Goal: Task Accomplishment & Management: Manage account settings

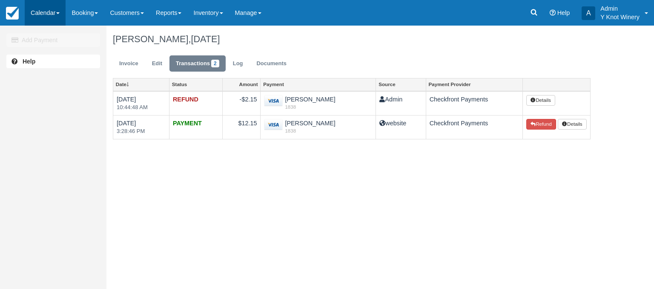
click at [62, 11] on link "Calendar" at bounding box center [45, 13] width 41 height 26
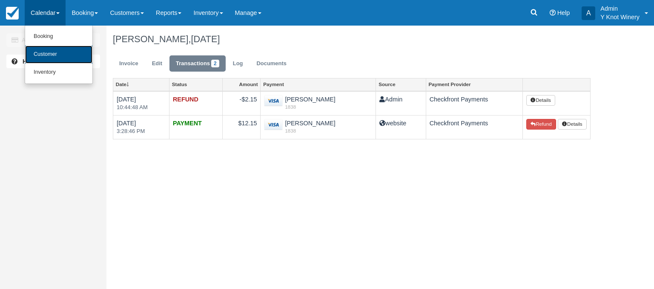
click at [62, 52] on link "Customer" at bounding box center [58, 55] width 67 height 18
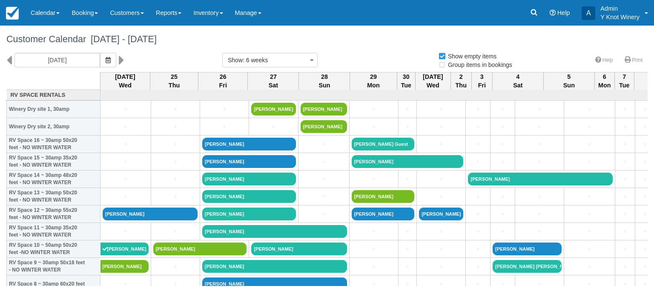
select select
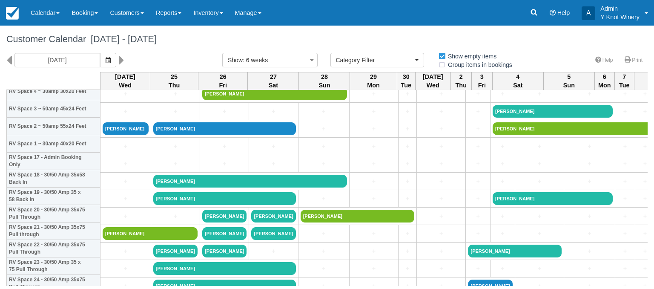
scroll to position [262, 0]
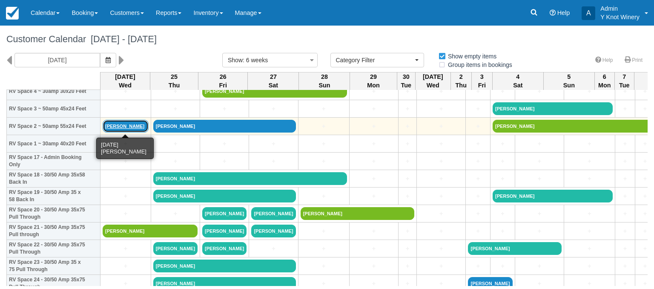
click at [124, 129] on link "[PERSON_NAME]" at bounding box center [126, 126] width 46 height 13
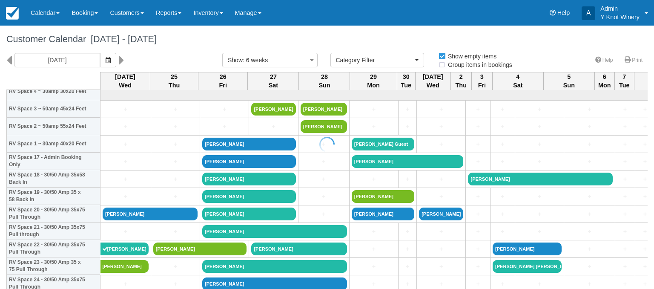
select select
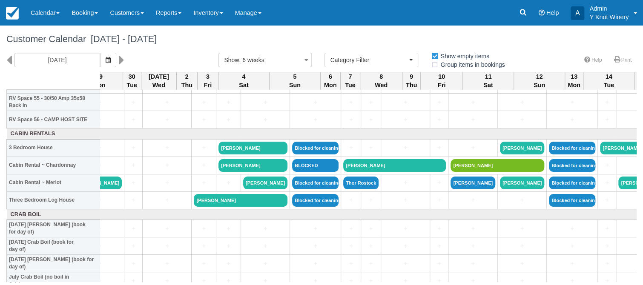
scroll to position [984, 0]
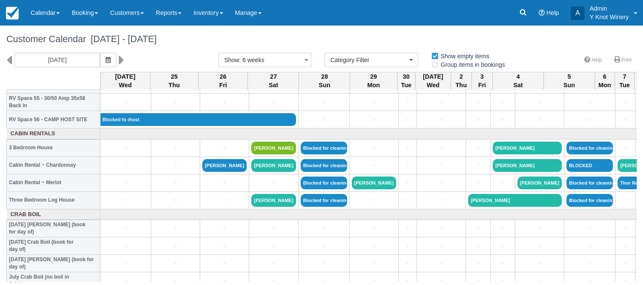
click at [260, 42] on h1 "Customer Calendar September 24 - November 05 2025" at bounding box center [321, 39] width 630 height 10
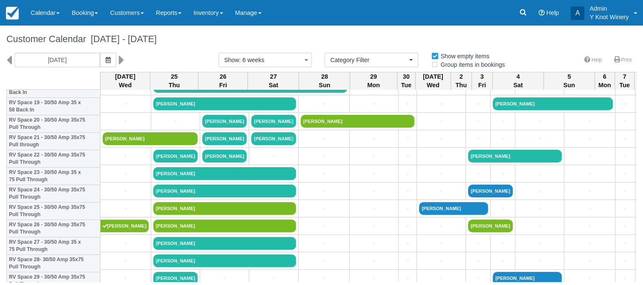
scroll to position [339, 0]
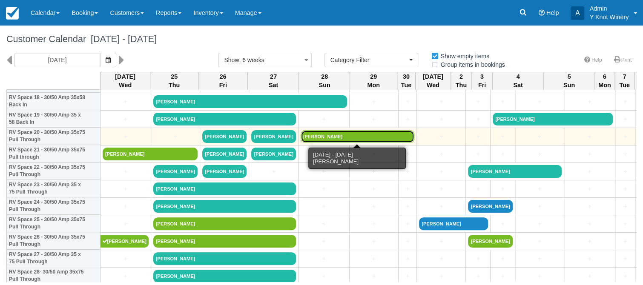
click at [331, 138] on link "George Davis" at bounding box center [357, 136] width 114 height 13
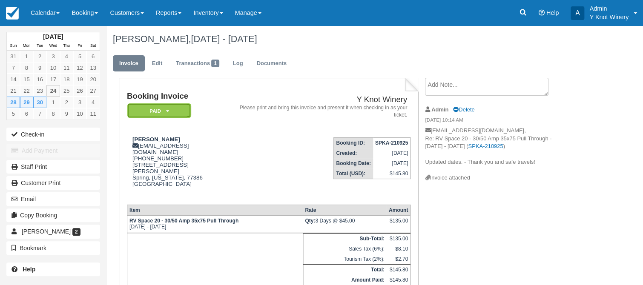
click at [172, 112] on em "Paid" at bounding box center [159, 110] width 64 height 15
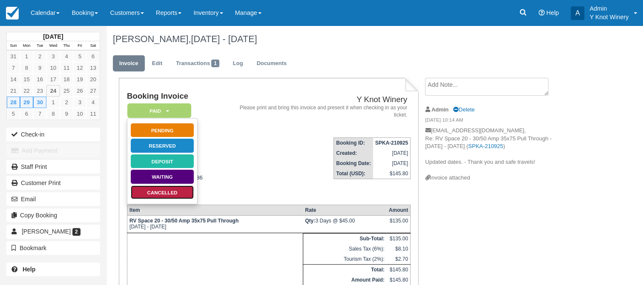
click at [183, 197] on link "Cancelled" at bounding box center [162, 192] width 64 height 15
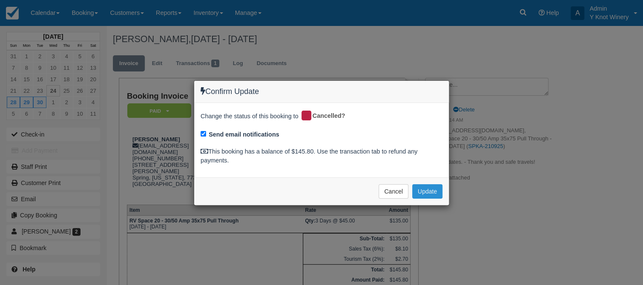
click at [428, 192] on button "Update" at bounding box center [427, 191] width 30 height 14
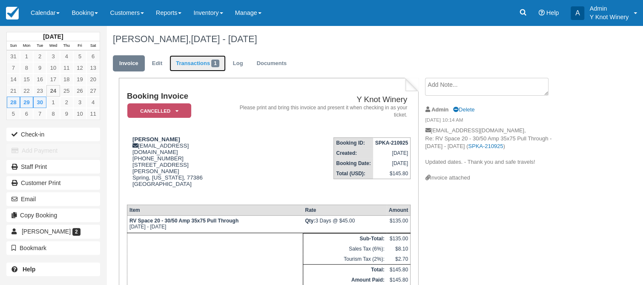
click at [203, 66] on link "Transactions 1" at bounding box center [197, 63] width 56 height 17
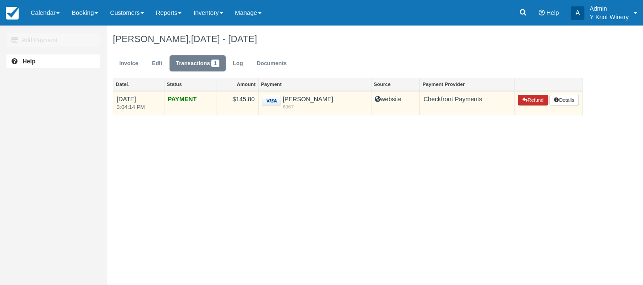
click at [534, 103] on button "Refund" at bounding box center [533, 100] width 30 height 11
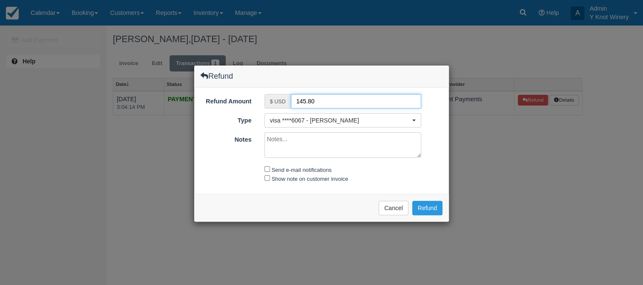
click at [303, 100] on input "145.80" at bounding box center [356, 101] width 131 height 14
type input "125.80"
click at [275, 141] on textarea "Notes" at bounding box center [342, 145] width 157 height 26
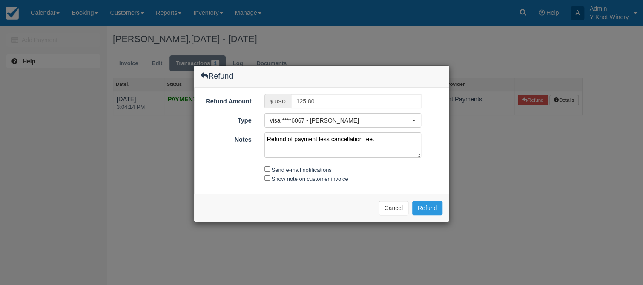
type textarea "Refund of payment less cancellation fee."
click at [268, 177] on input "Show note on customer invoice" at bounding box center [267, 178] width 6 height 6
checkbox input "true"
click at [267, 167] on input "Send e-mail notifications" at bounding box center [267, 169] width 6 height 6
checkbox input "true"
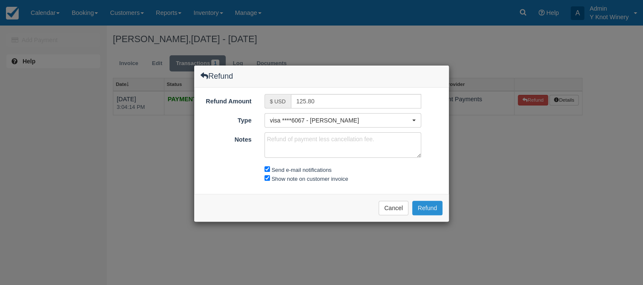
click at [433, 208] on button "Refund" at bounding box center [427, 208] width 30 height 14
